Goal: Navigation & Orientation: Find specific page/section

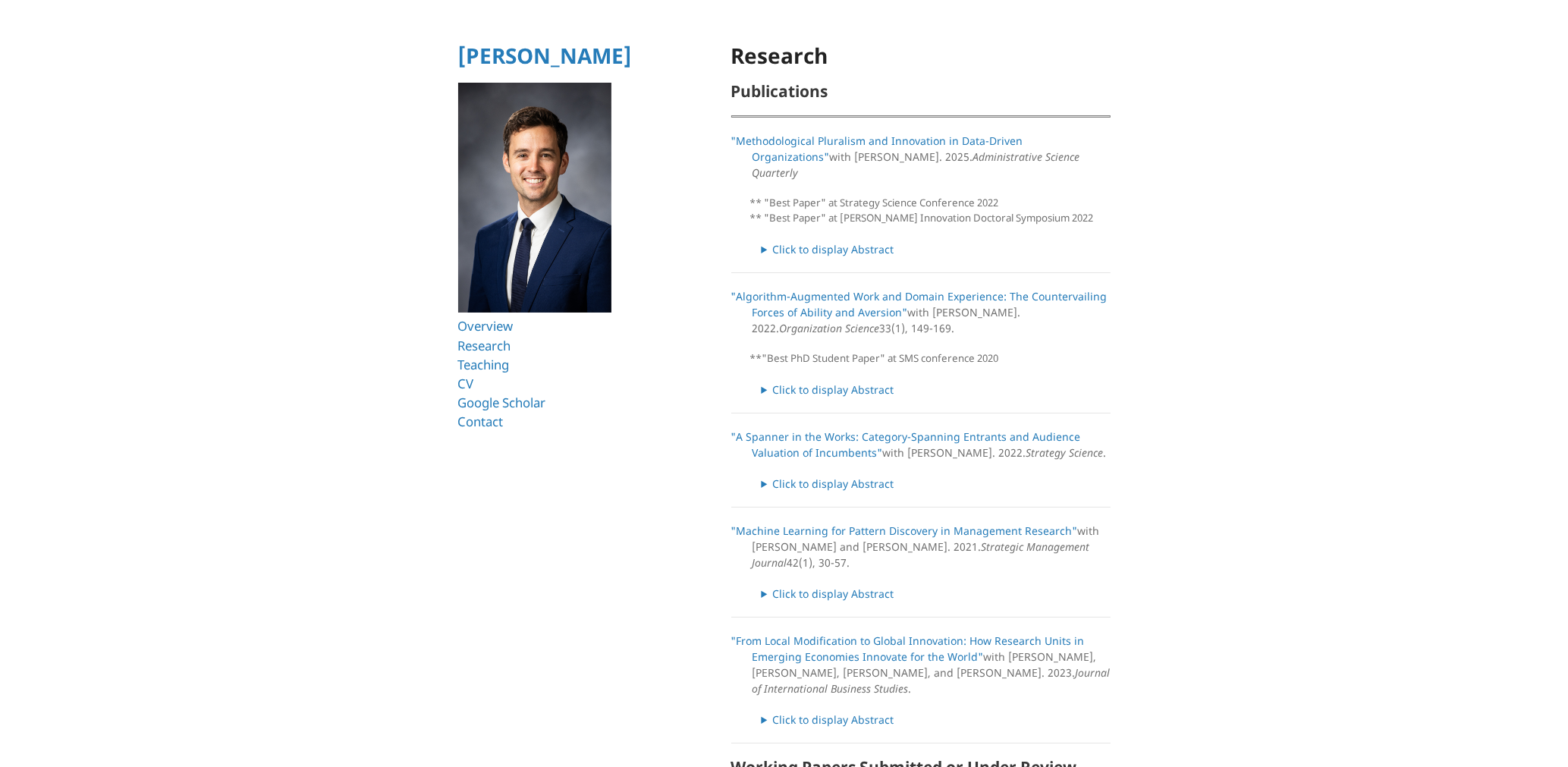
click at [503, 365] on link "Teaching" at bounding box center [487, 364] width 58 height 17
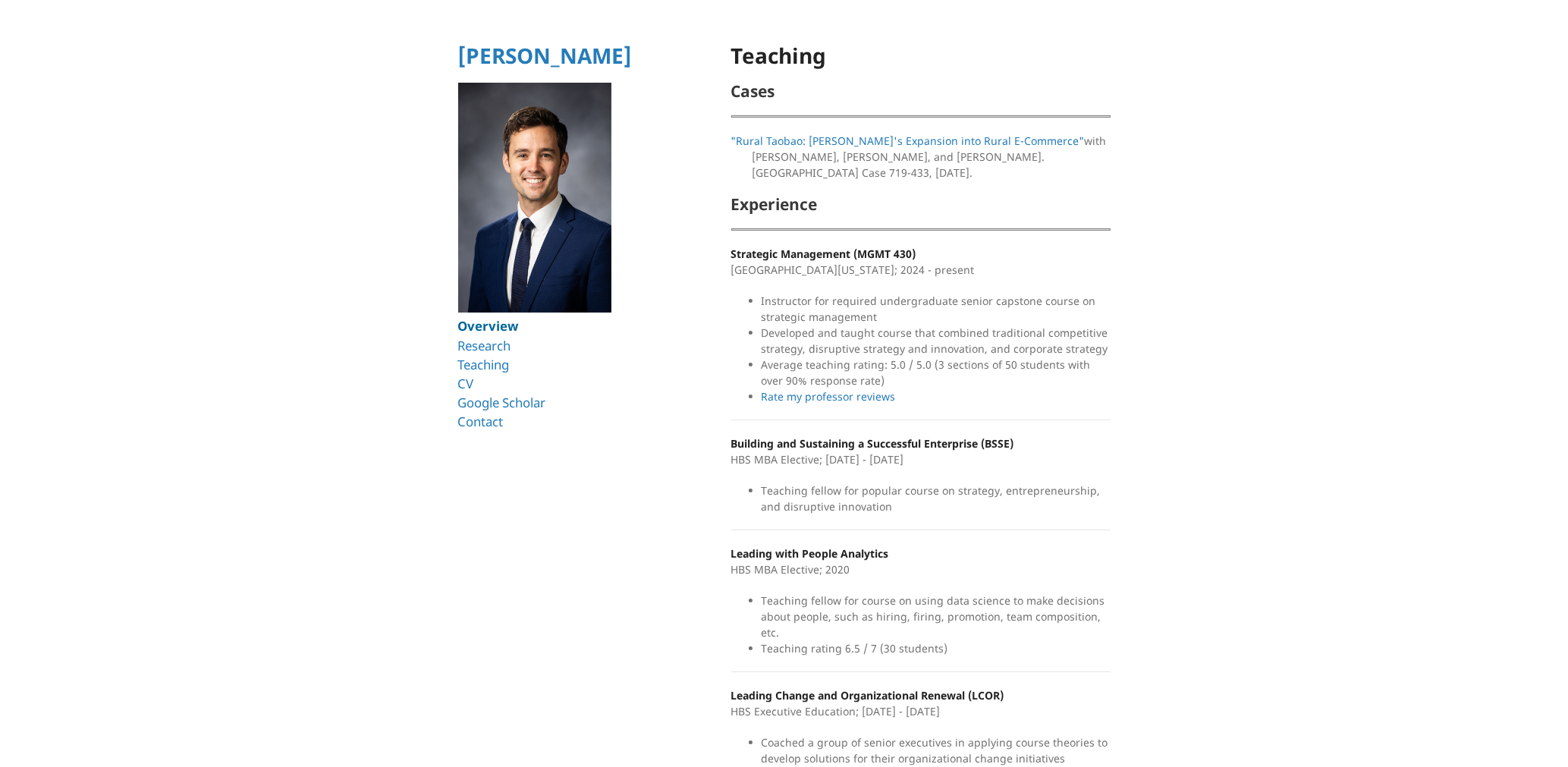
click at [501, 326] on link "Overview" at bounding box center [488, 326] width 61 height 17
